Goal: Task Accomplishment & Management: Use online tool/utility

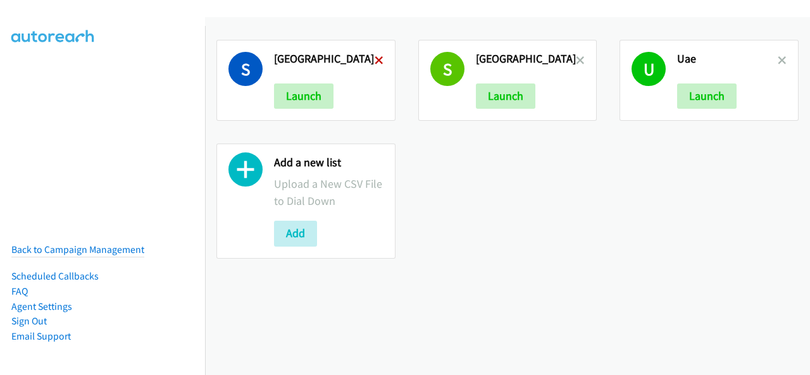
click at [376, 59] on icon at bounding box center [379, 61] width 9 height 9
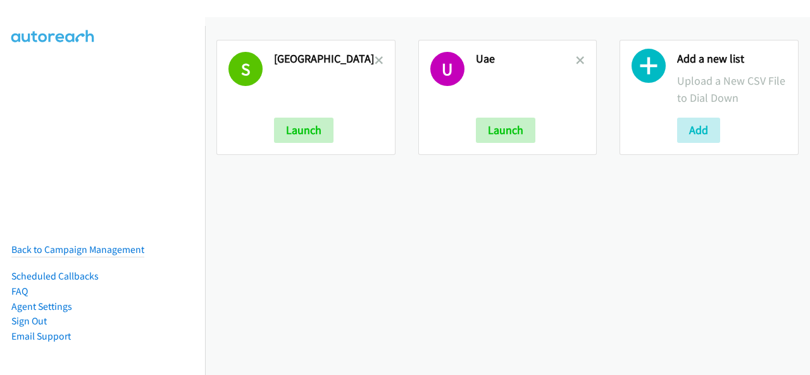
click at [376, 59] on icon at bounding box center [379, 61] width 9 height 9
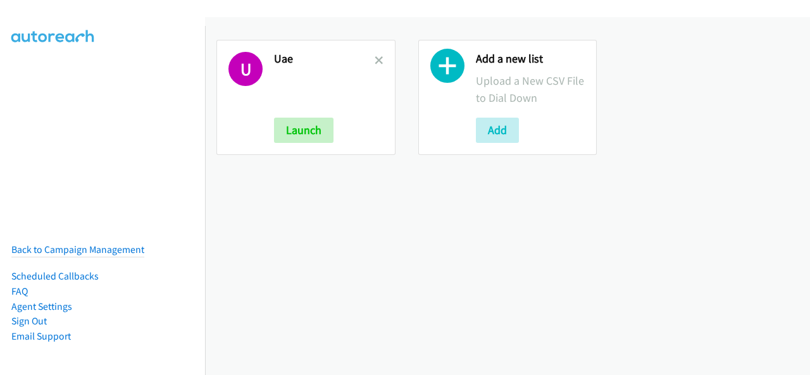
click at [376, 59] on icon at bounding box center [379, 61] width 9 height 9
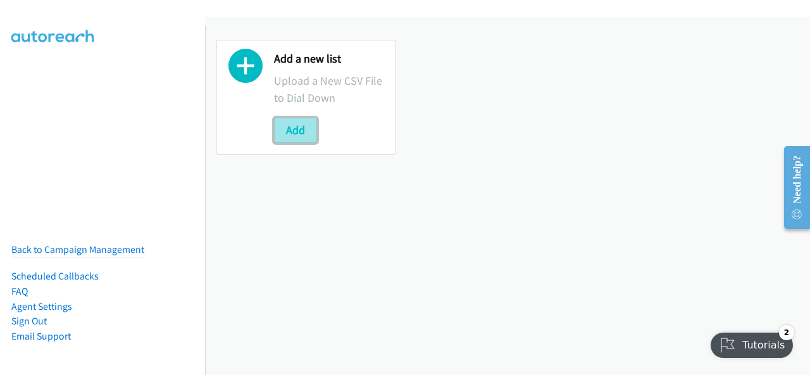
click at [287, 130] on button "Add" at bounding box center [295, 130] width 43 height 25
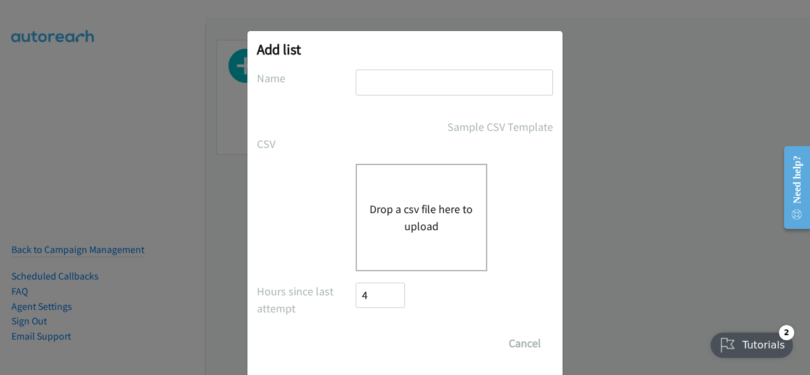
click at [385, 75] on input "text" at bounding box center [454, 83] width 197 height 26
type input "Saudi Arabia"
drag, startPoint x: 430, startPoint y: 87, endPoint x: 292, endPoint y: 84, distance: 137.4
click at [292, 87] on div "Name Saudi Arabia" at bounding box center [405, 88] width 296 height 37
click at [389, 223] on button "Drop a csv file here to upload" at bounding box center [422, 218] width 104 height 34
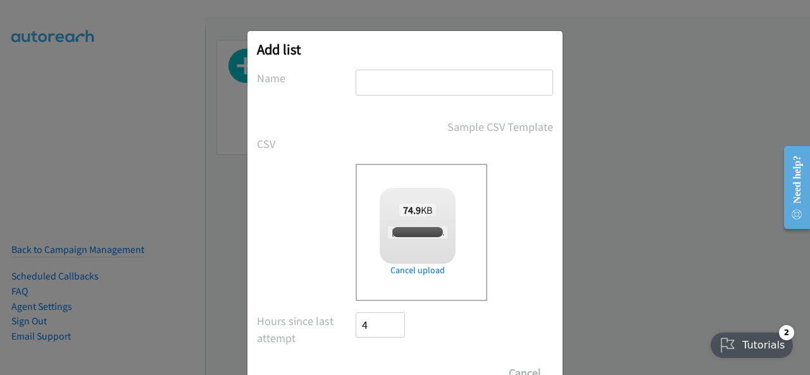
checkbox input "true"
click at [385, 86] on input "text" at bounding box center [454, 83] width 197 height 26
type input "UAE"
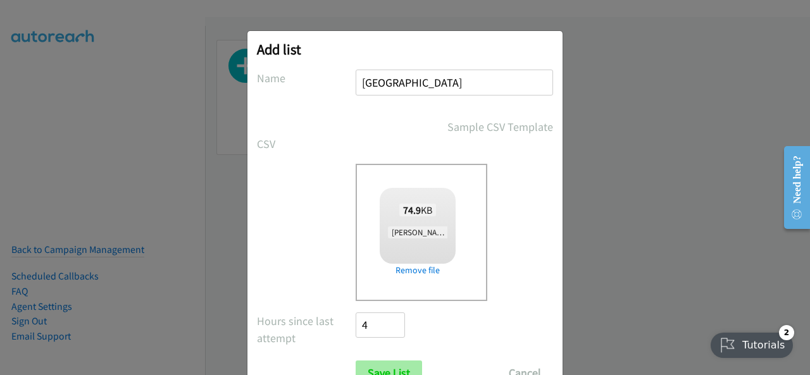
scroll to position [51, 0]
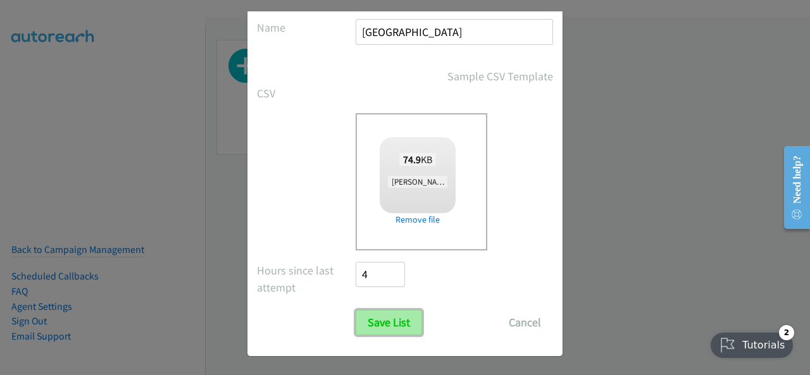
click at [386, 315] on input "Save List" at bounding box center [389, 322] width 66 height 25
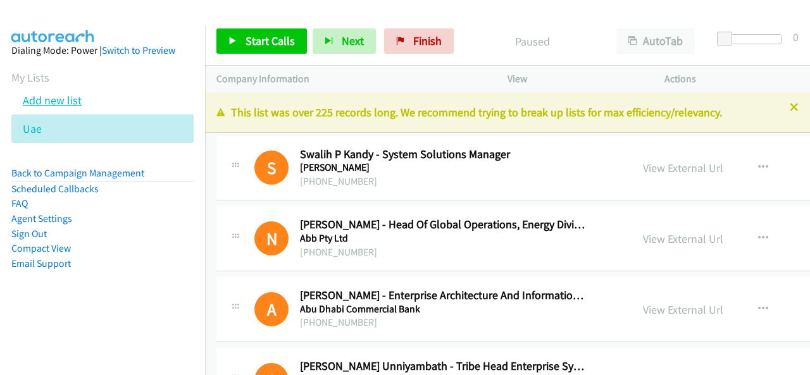
click at [46, 97] on link "Add new list" at bounding box center [52, 100] width 59 height 15
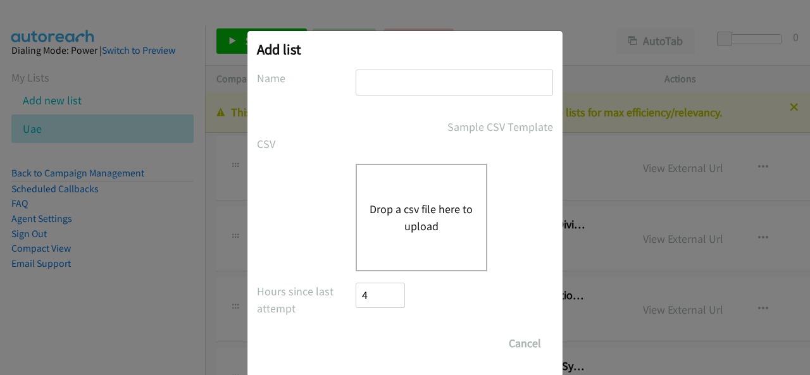
click at [394, 196] on div "Drop a csv file here to upload" at bounding box center [422, 218] width 132 height 108
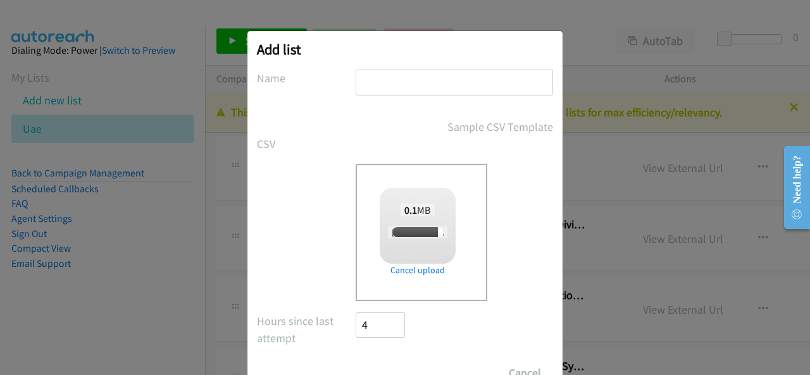
click at [356, 91] on input "text" at bounding box center [454, 83] width 197 height 26
checkbox input "true"
type input "[GEOGRAPHIC_DATA]"
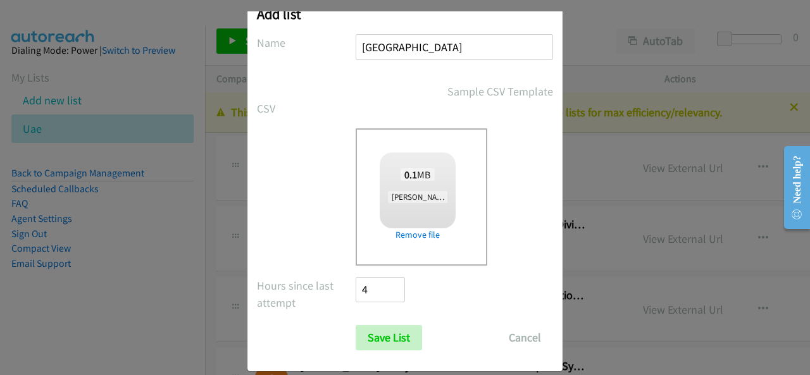
scroll to position [51, 0]
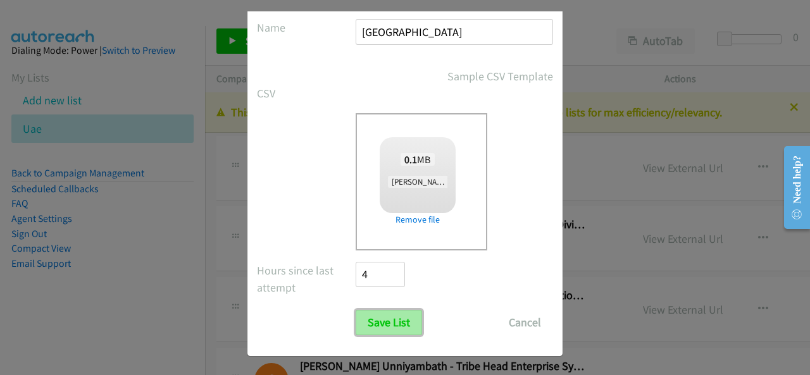
click at [403, 326] on input "Save List" at bounding box center [389, 322] width 66 height 25
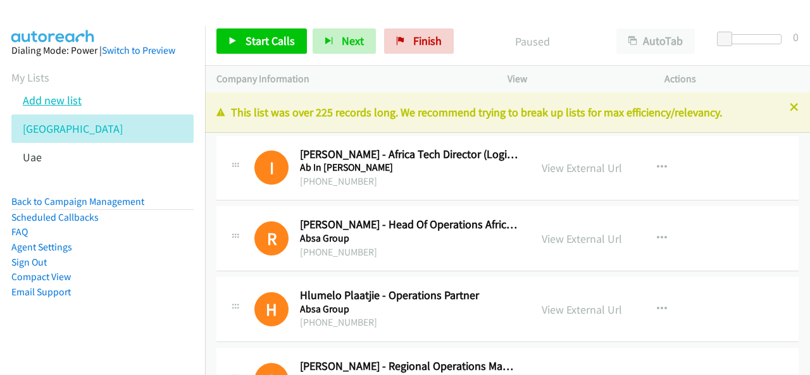
click at [50, 104] on link "Add new list" at bounding box center [52, 100] width 59 height 15
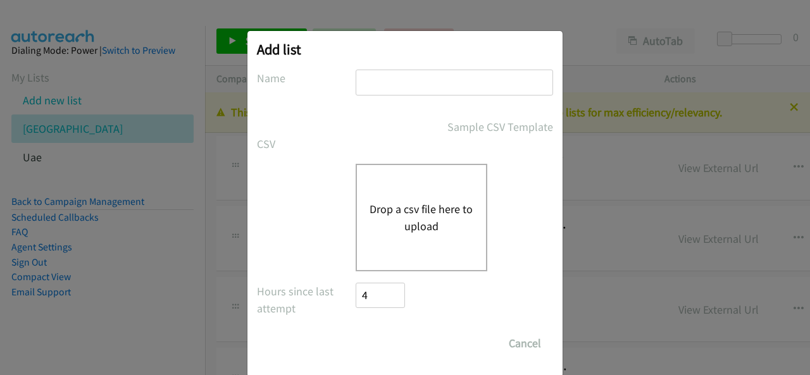
click at [380, 165] on div "Drop a csv file here to upload" at bounding box center [422, 218] width 132 height 108
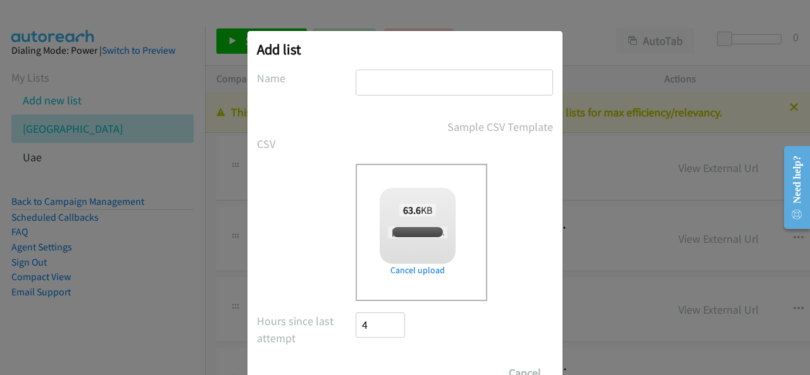
click at [360, 74] on input "text" at bounding box center [454, 83] width 197 height 26
checkbox input "true"
type input "[GEOGRAPHIC_DATA]"
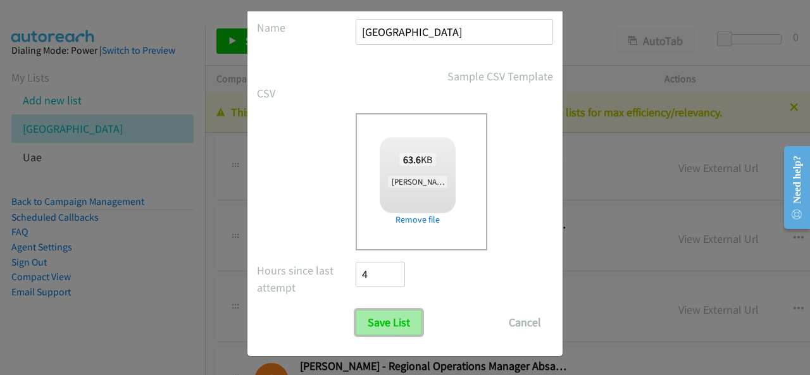
click at [396, 316] on input "Save List" at bounding box center [389, 322] width 66 height 25
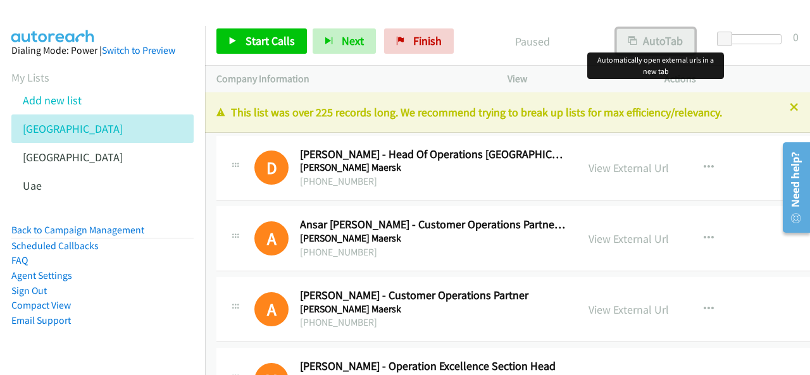
click at [661, 39] on button "AutoTab" at bounding box center [655, 40] width 78 height 25
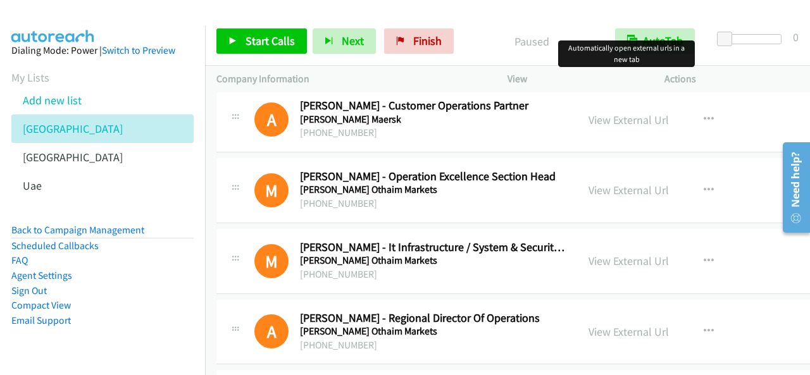
scroll to position [316, 0]
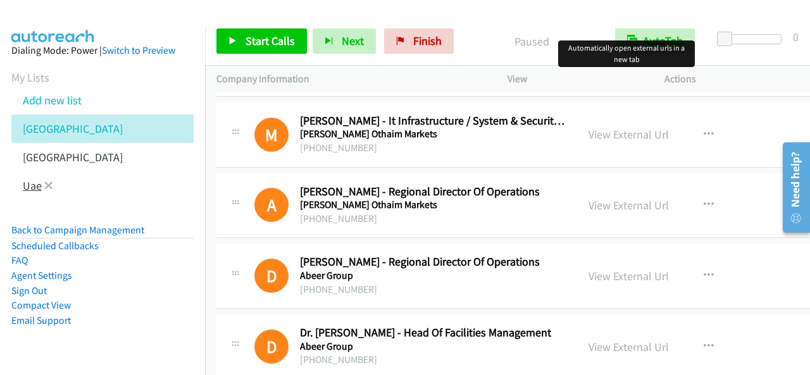
click at [34, 187] on link "Uae" at bounding box center [32, 185] width 19 height 15
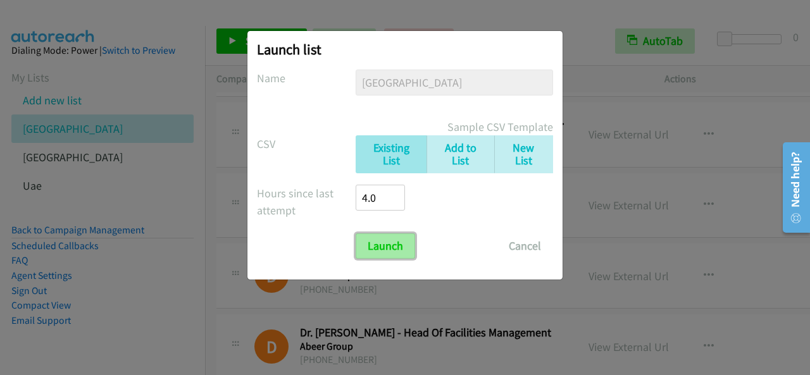
click at [391, 253] on input "Launch" at bounding box center [385, 246] width 59 height 25
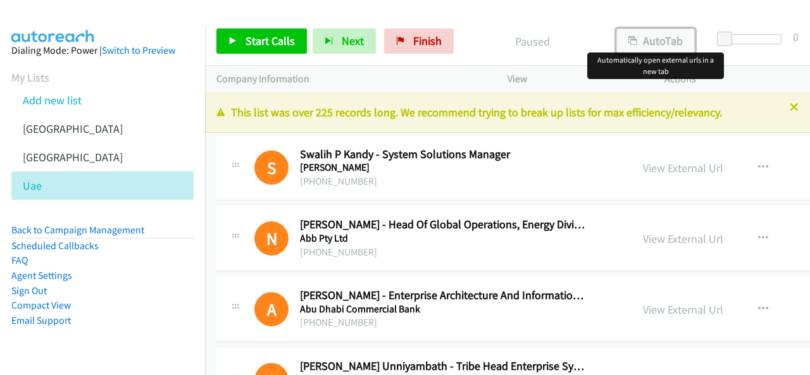
click at [672, 35] on button "AutoTab" at bounding box center [655, 40] width 78 height 25
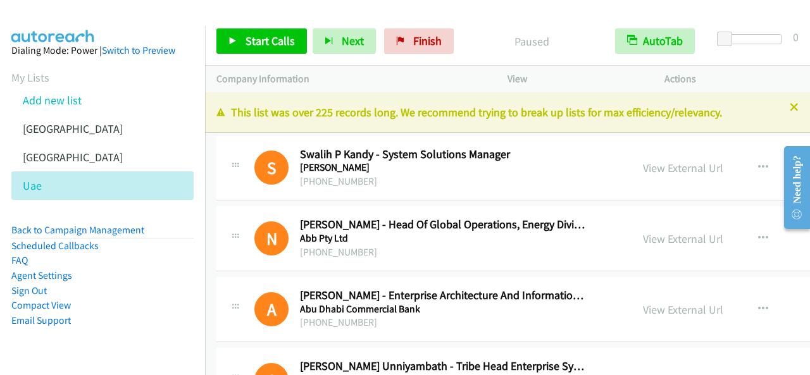
click at [247, 220] on div "N Callback Scheduled [PERSON_NAME] - Head Of Global Operations, Energy Division…" at bounding box center [424, 239] width 392 height 42
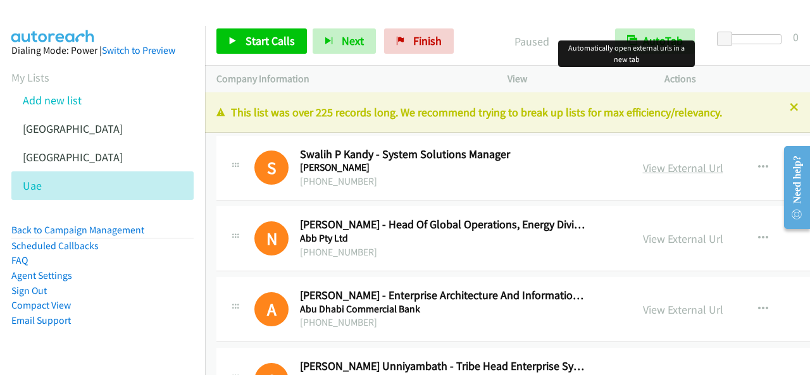
click at [646, 173] on link "View External Url" at bounding box center [683, 168] width 80 height 15
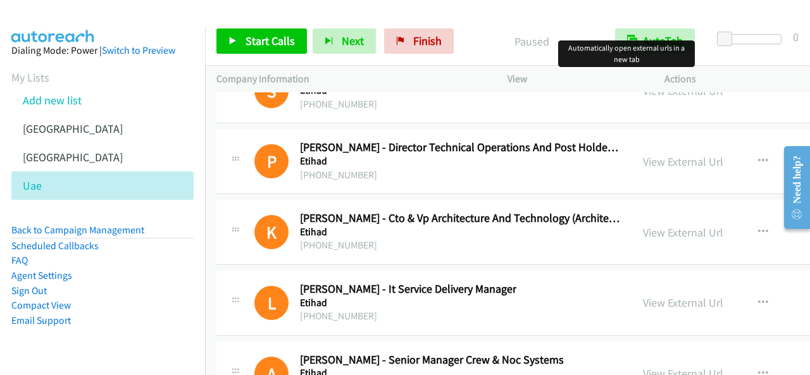
scroll to position [22421, 0]
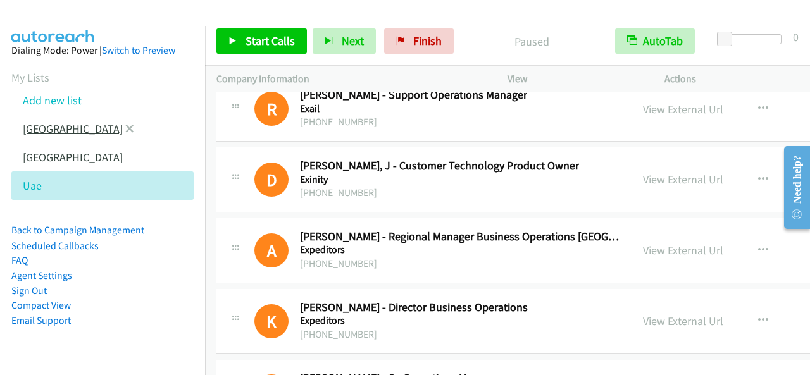
click at [46, 126] on link "[GEOGRAPHIC_DATA]" at bounding box center [73, 129] width 100 height 15
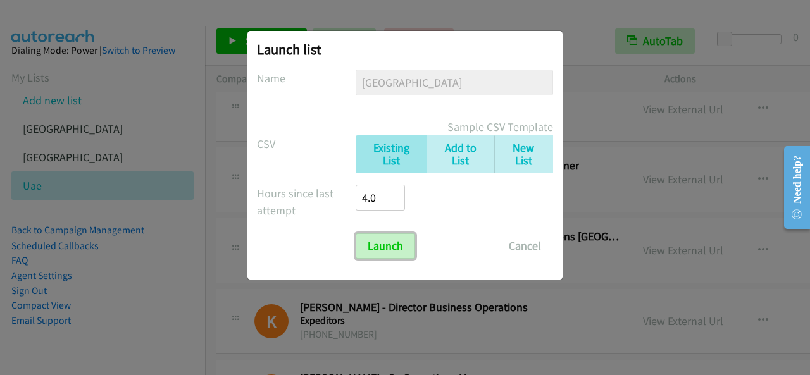
drag, startPoint x: 401, startPoint y: 242, endPoint x: 384, endPoint y: 230, distance: 21.3
click at [403, 242] on input "Launch" at bounding box center [385, 246] width 59 height 25
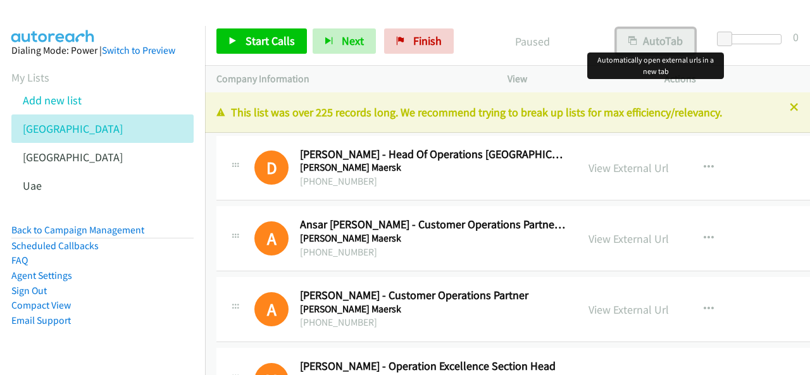
click at [659, 32] on button "AutoTab" at bounding box center [655, 40] width 78 height 25
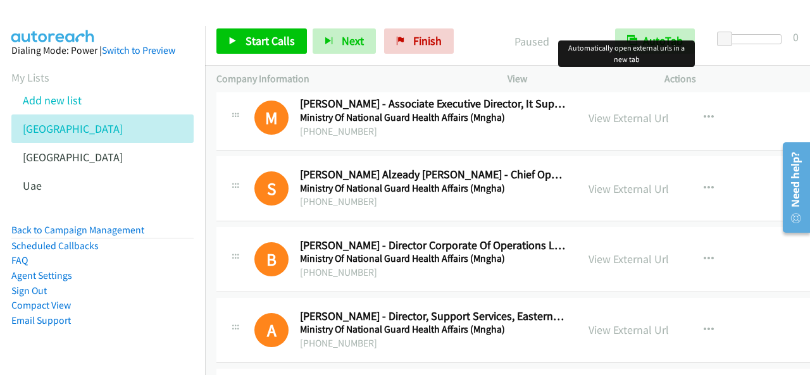
scroll to position [18238, 0]
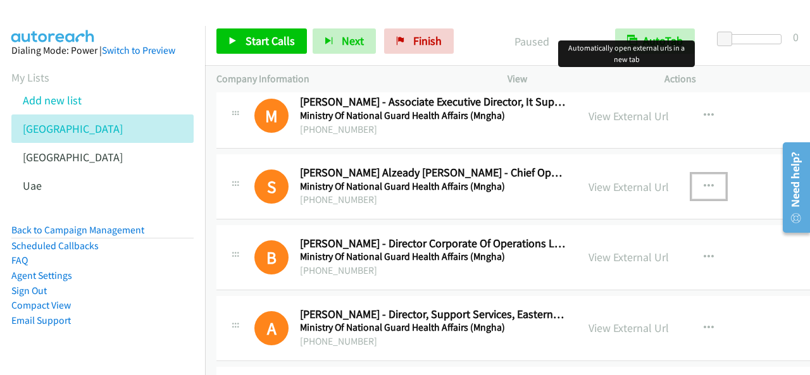
click at [714, 182] on icon "button" at bounding box center [709, 187] width 10 height 10
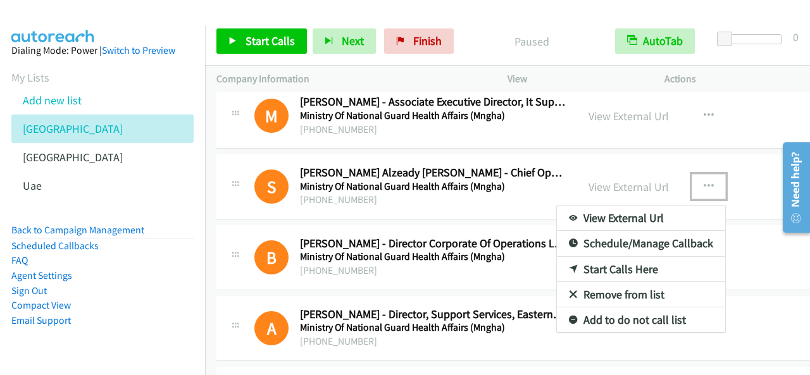
click at [637, 257] on link "Start Calls Here" at bounding box center [641, 269] width 168 height 25
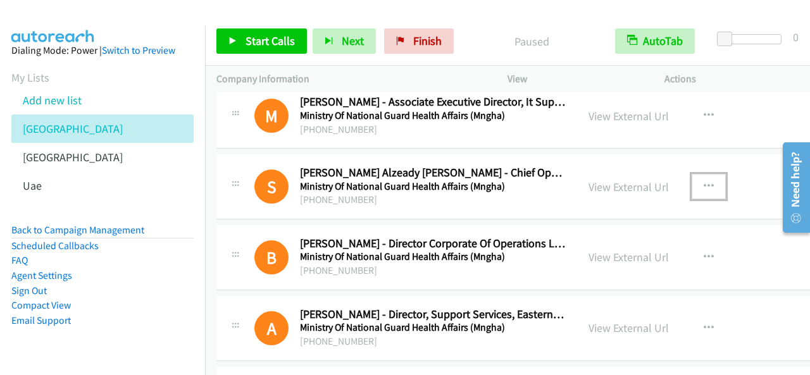
click at [721, 174] on button "button" at bounding box center [709, 186] width 34 height 25
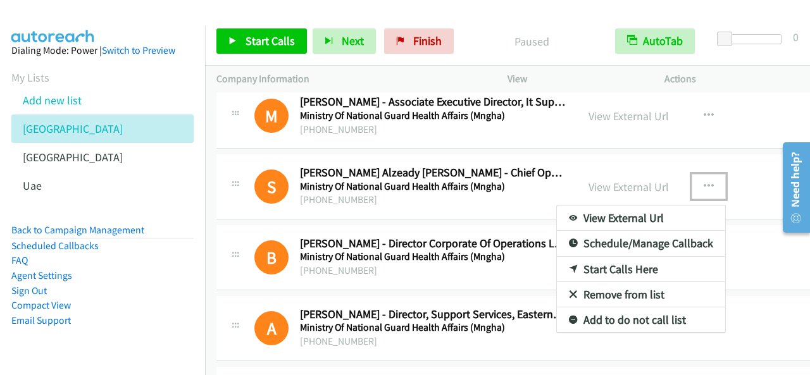
click at [629, 257] on link "Start Calls Here" at bounding box center [641, 269] width 168 height 25
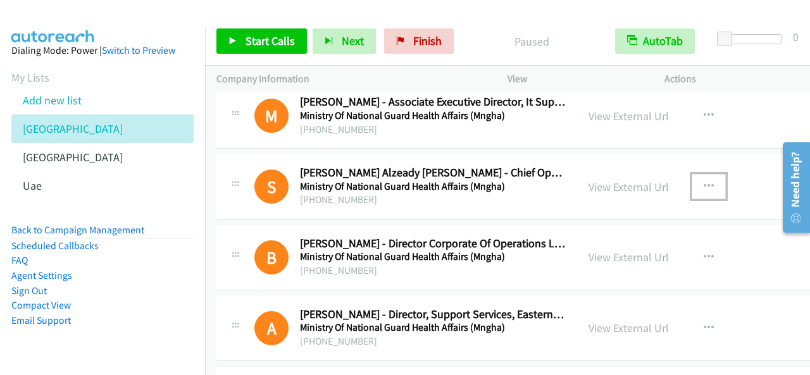
click at [726, 174] on button "button" at bounding box center [709, 186] width 34 height 25
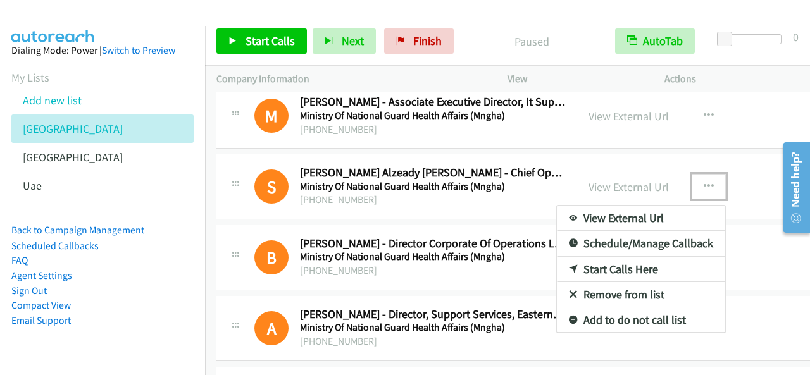
click at [661, 257] on link "Start Calls Here" at bounding box center [641, 269] width 168 height 25
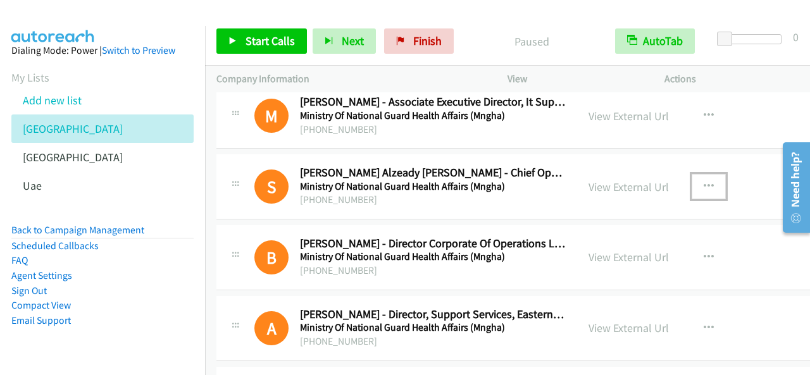
click at [714, 182] on icon "button" at bounding box center [709, 187] width 10 height 10
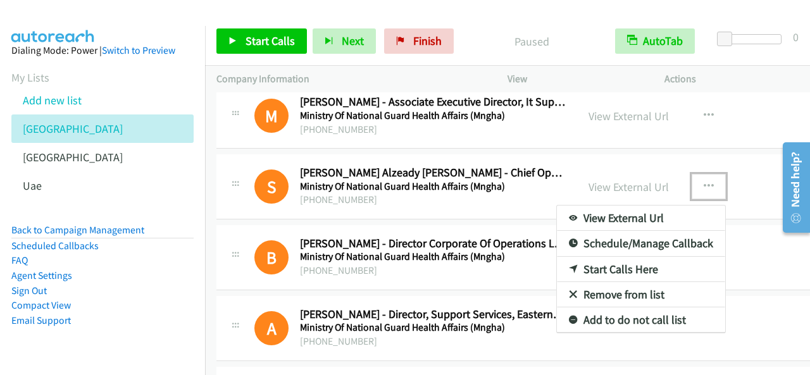
click at [616, 257] on link "Start Calls Here" at bounding box center [641, 269] width 168 height 25
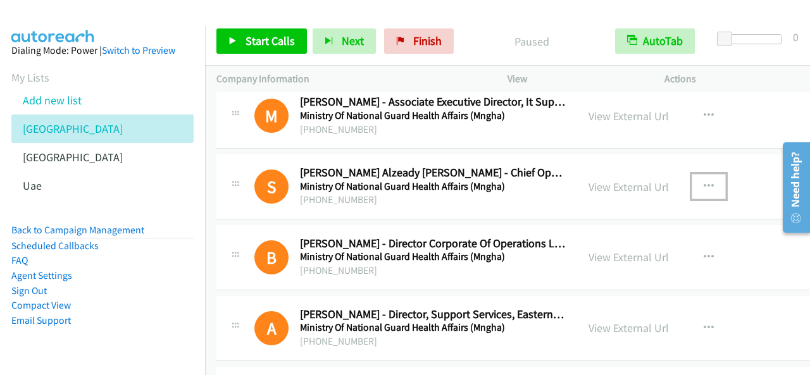
click at [714, 182] on icon "button" at bounding box center [709, 187] width 10 height 10
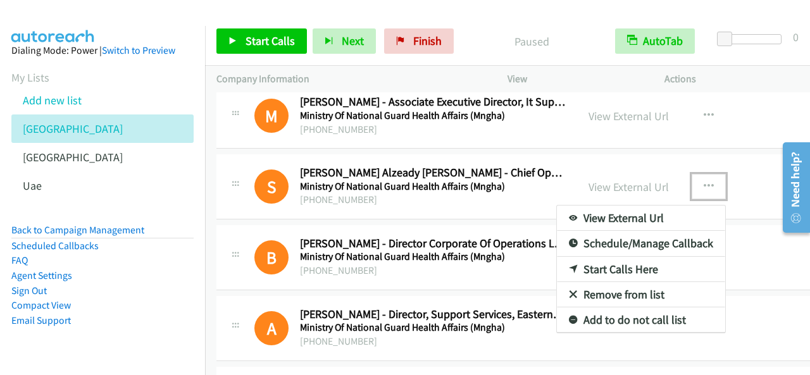
click at [630, 257] on link "Start Calls Here" at bounding box center [641, 269] width 168 height 25
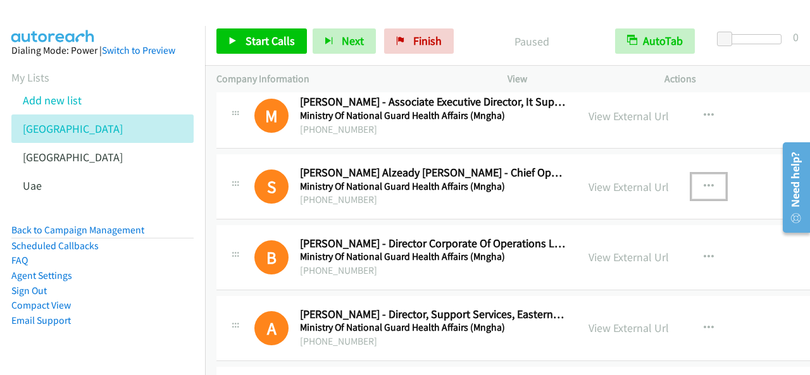
click at [714, 182] on icon "button" at bounding box center [709, 187] width 10 height 10
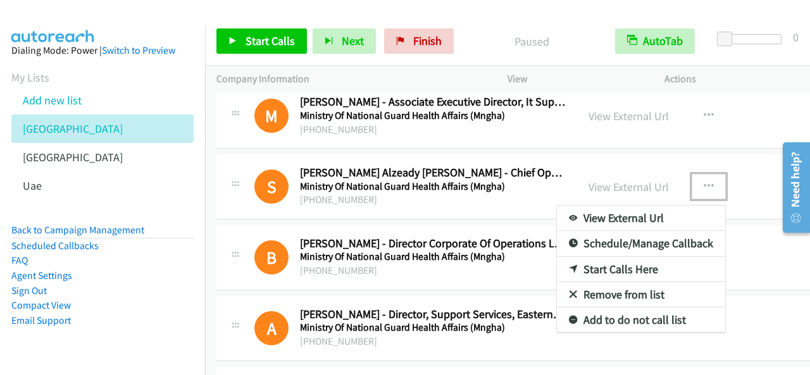
click at [653, 257] on link "Start Calls Here" at bounding box center [641, 269] width 168 height 25
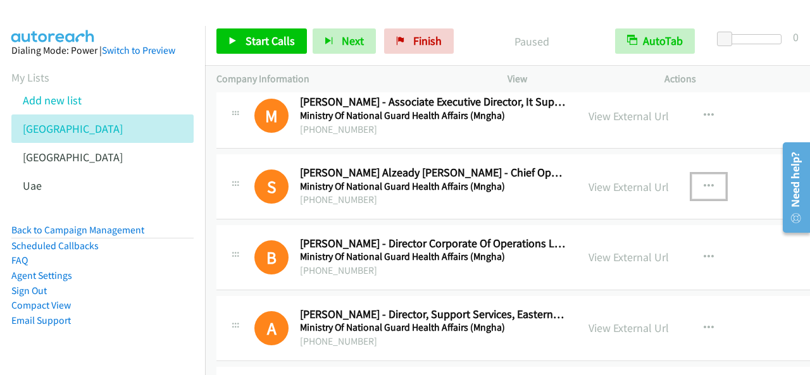
click at [714, 182] on icon "button" at bounding box center [709, 187] width 10 height 10
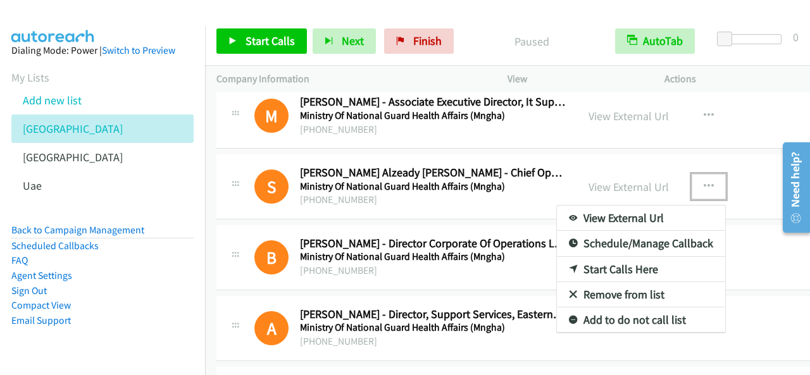
click at [628, 257] on link "Start Calls Here" at bounding box center [641, 269] width 168 height 25
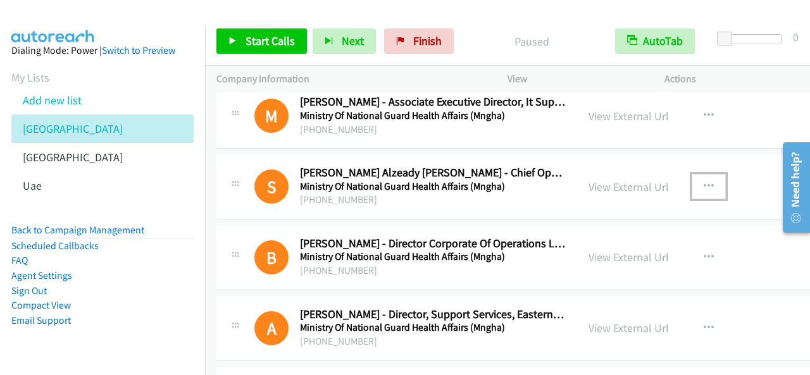
click at [724, 174] on button "button" at bounding box center [709, 186] width 34 height 25
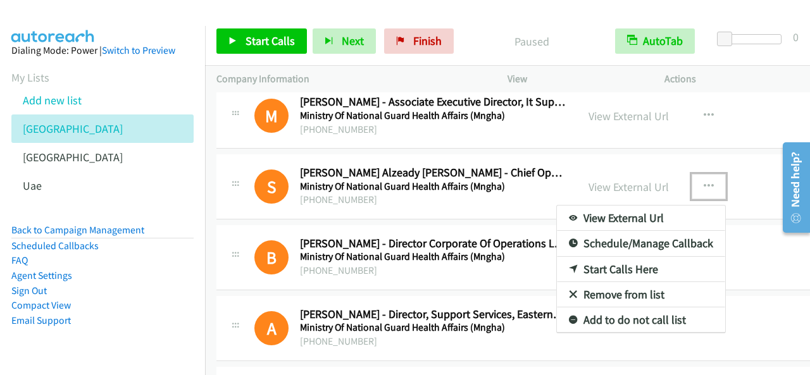
click at [618, 257] on link "Start Calls Here" at bounding box center [641, 269] width 168 height 25
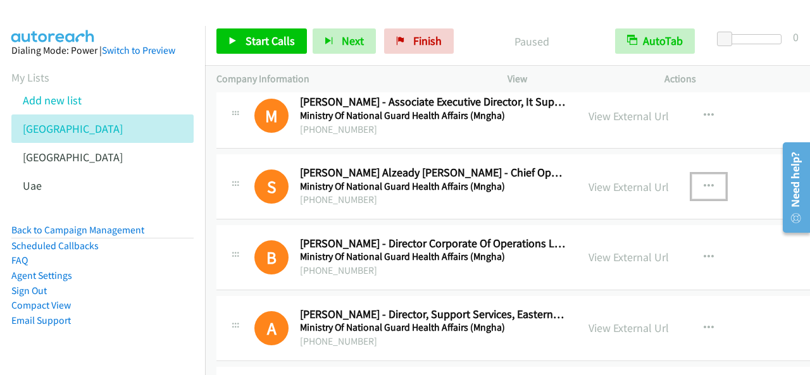
click at [723, 174] on button "button" at bounding box center [709, 186] width 34 height 25
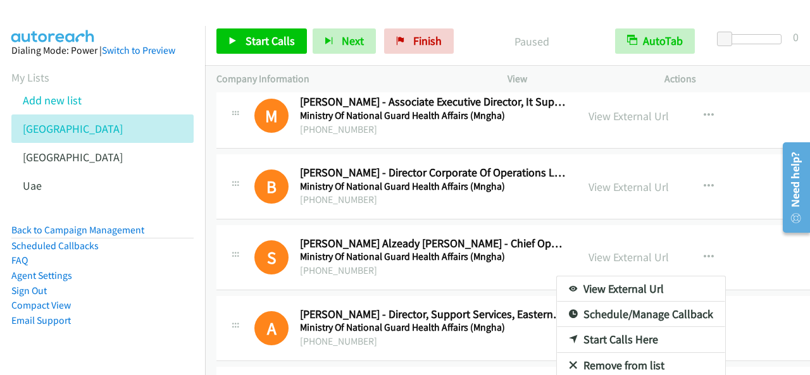
click at [267, 41] on div at bounding box center [405, 187] width 810 height 375
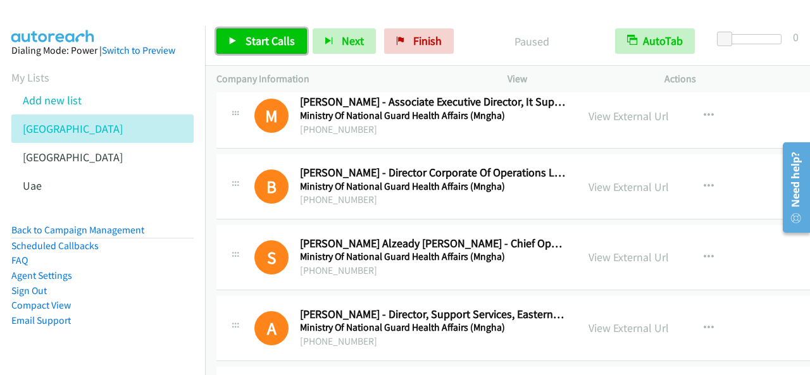
click at [268, 41] on span "Start Calls" at bounding box center [270, 41] width 49 height 15
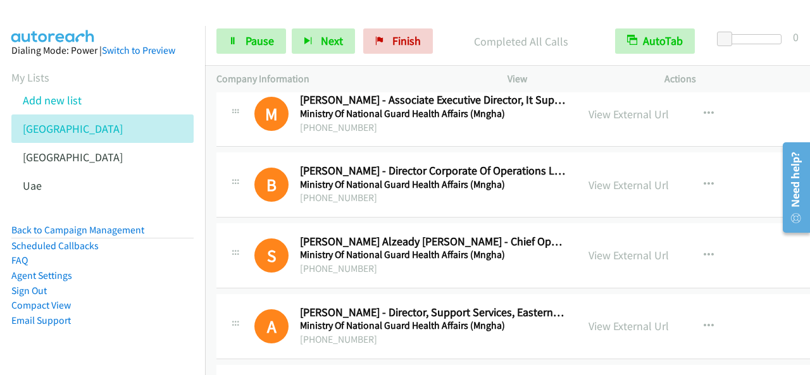
scroll to position [18238, 0]
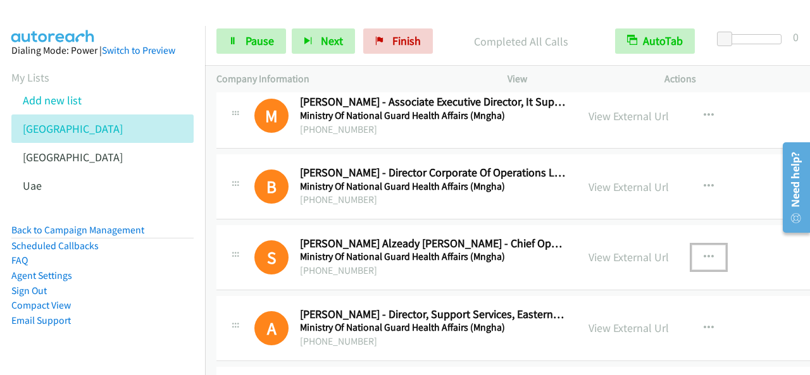
click at [726, 245] on button "button" at bounding box center [709, 257] width 34 height 25
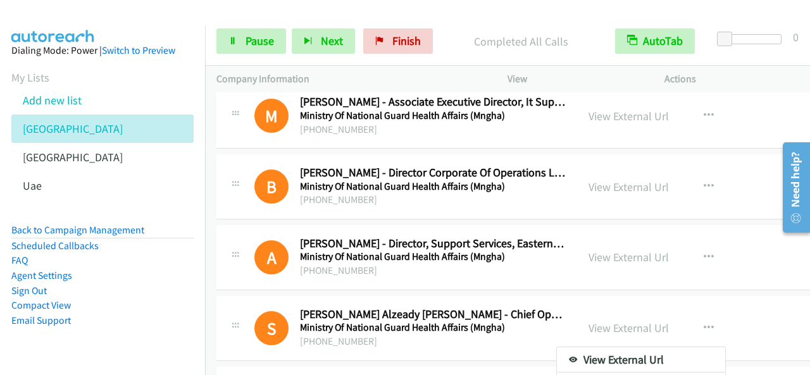
click at [232, 28] on div at bounding box center [405, 187] width 810 height 375
click at [239, 34] on link "Pause" at bounding box center [251, 40] width 70 height 25
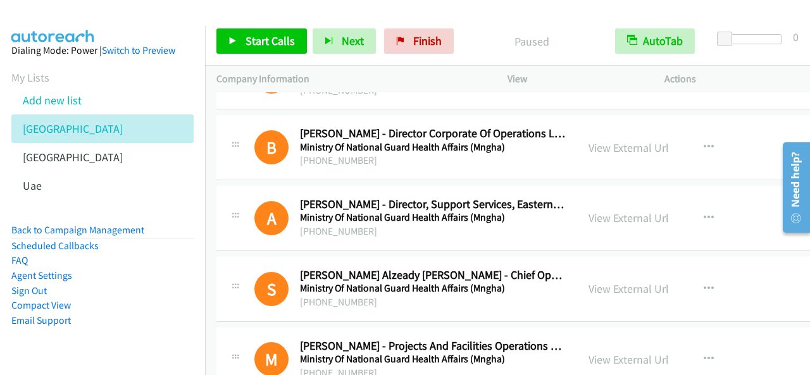
scroll to position [18302, 0]
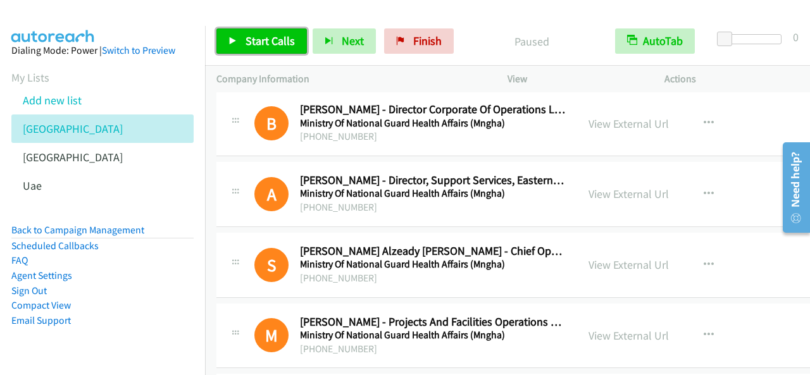
click at [271, 34] on span "Start Calls" at bounding box center [270, 41] width 49 height 15
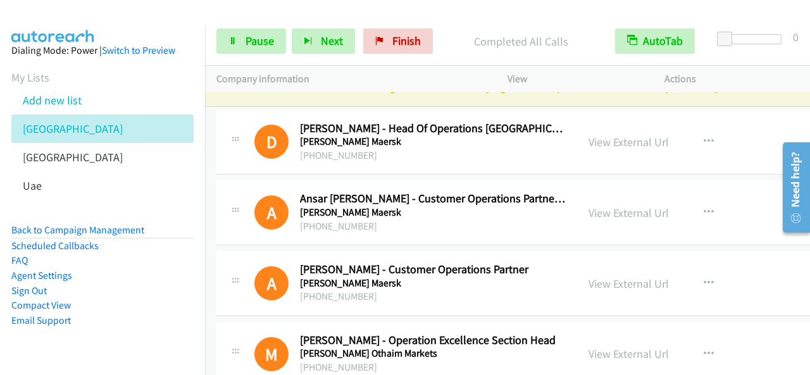
scroll to position [0, 0]
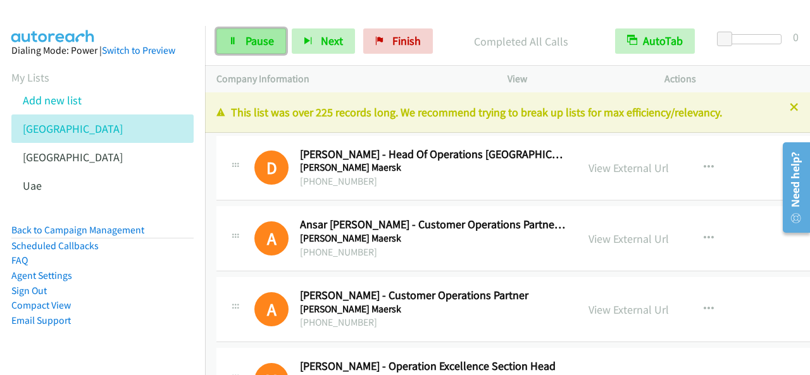
click at [247, 41] on span "Pause" at bounding box center [260, 41] width 28 height 15
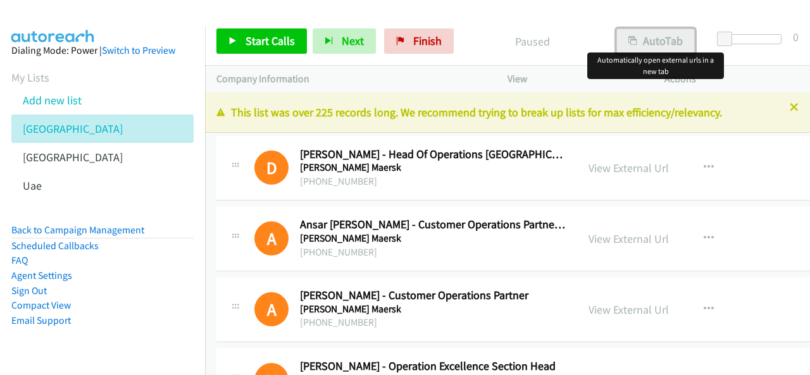
click at [658, 37] on button "AutoTab" at bounding box center [655, 40] width 78 height 25
click at [278, 39] on span "Start Calls" at bounding box center [270, 41] width 49 height 15
